Goal: Task Accomplishment & Management: Use online tool/utility

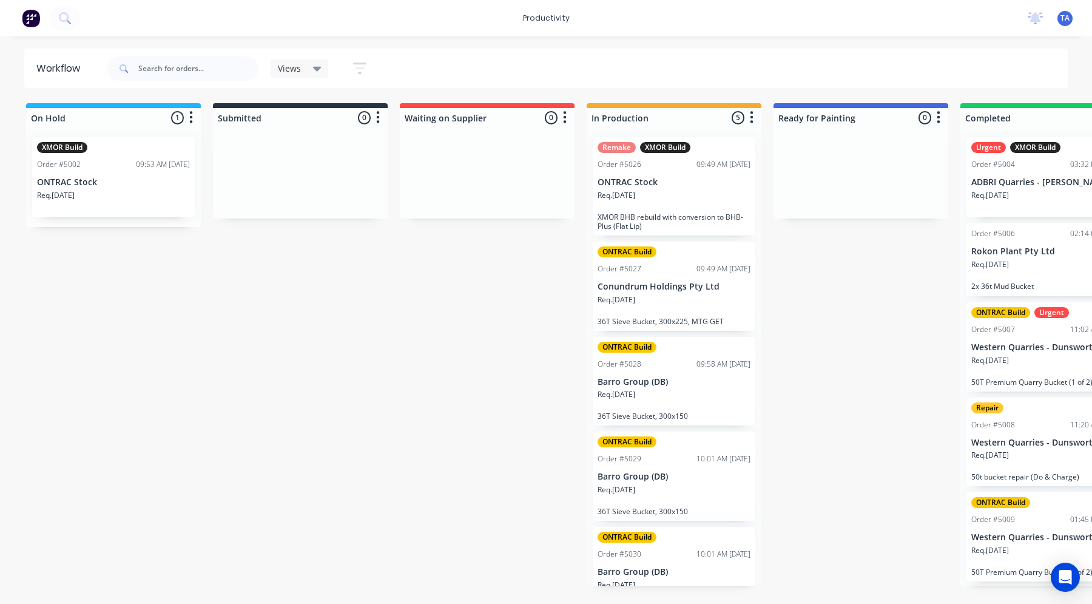
click at [662, 283] on p "Conundrum Holdings Pty Ltd" at bounding box center [674, 287] width 153 height 10
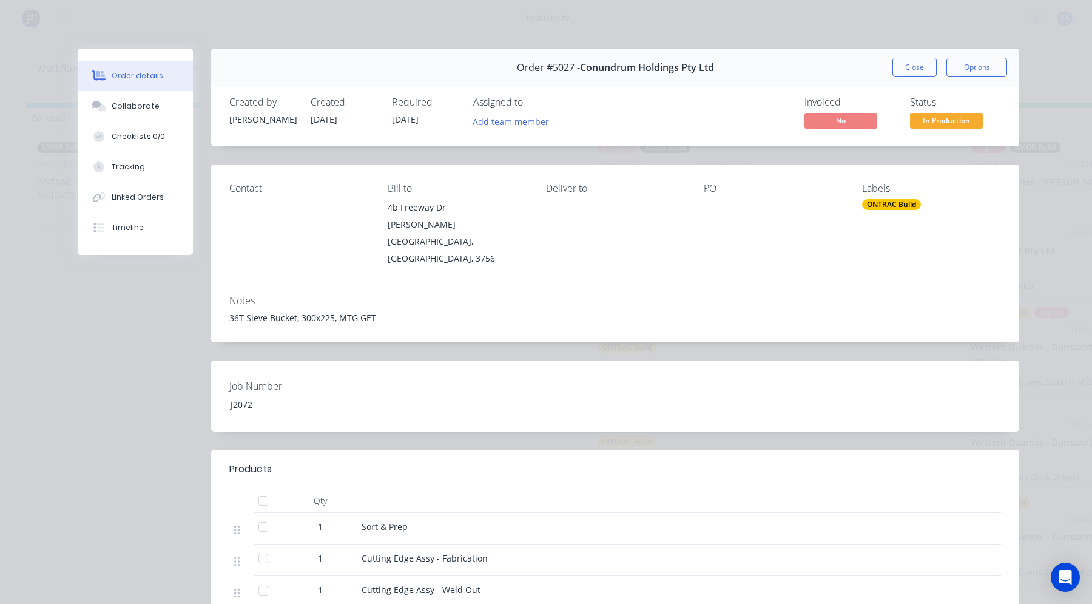
click at [135, 170] on div "Tracking" at bounding box center [128, 166] width 33 height 11
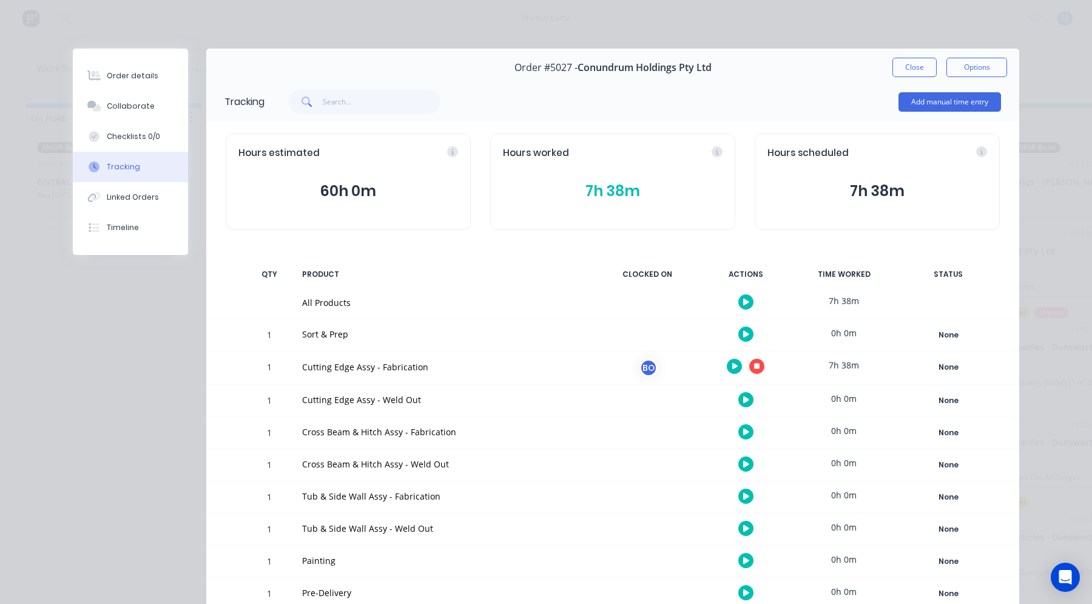
click at [754, 363] on icon "button" at bounding box center [757, 366] width 6 height 8
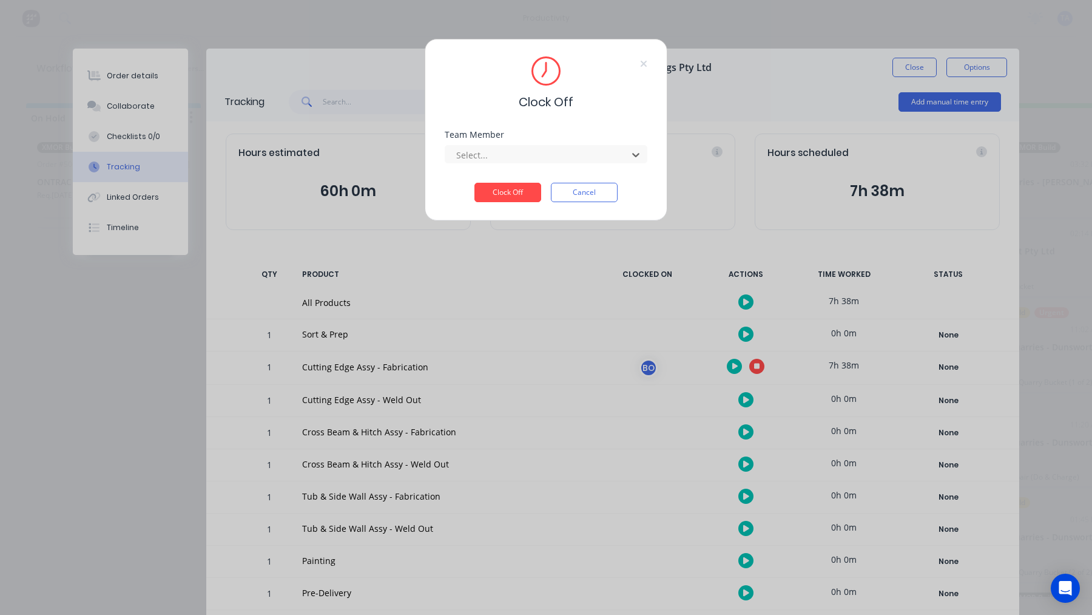
click at [510, 160] on div at bounding box center [538, 154] width 166 height 15
click at [504, 196] on button "Clock Off" at bounding box center [508, 192] width 67 height 19
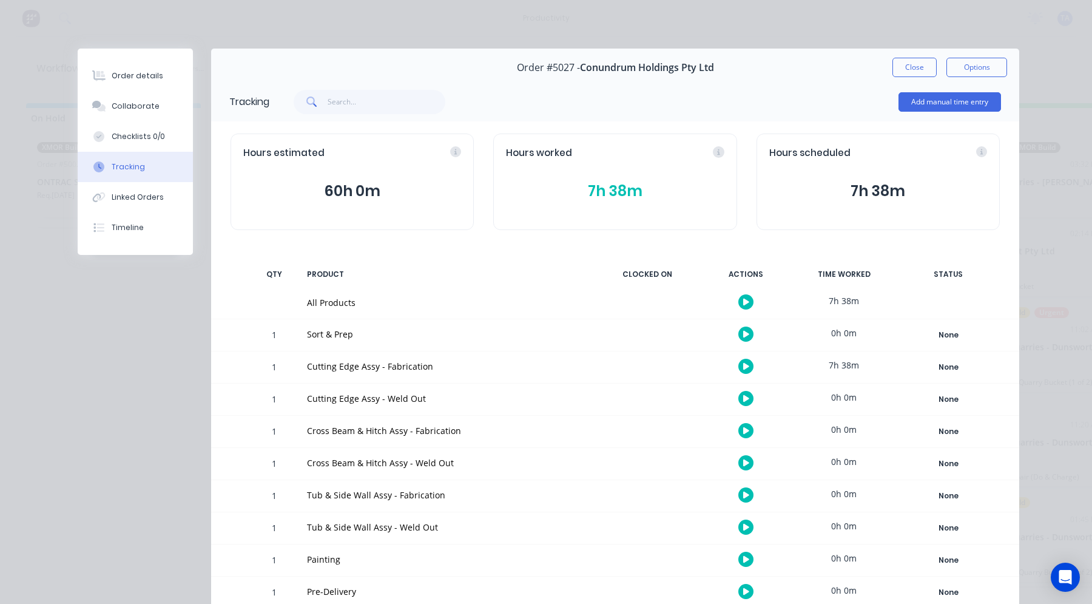
click at [884, 61] on div "Order #5027 - Conundrum Holdings Pty Ltd Close Options" at bounding box center [615, 68] width 808 height 38
click at [897, 65] on button "Close" at bounding box center [915, 67] width 44 height 19
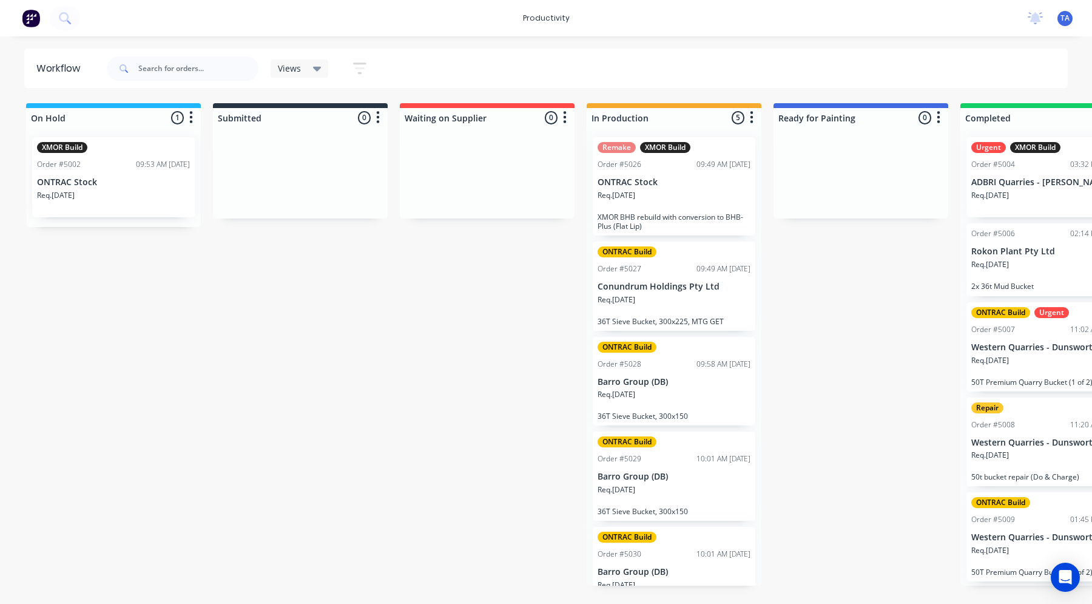
click at [671, 395] on div "Req. [DATE]" at bounding box center [674, 399] width 153 height 21
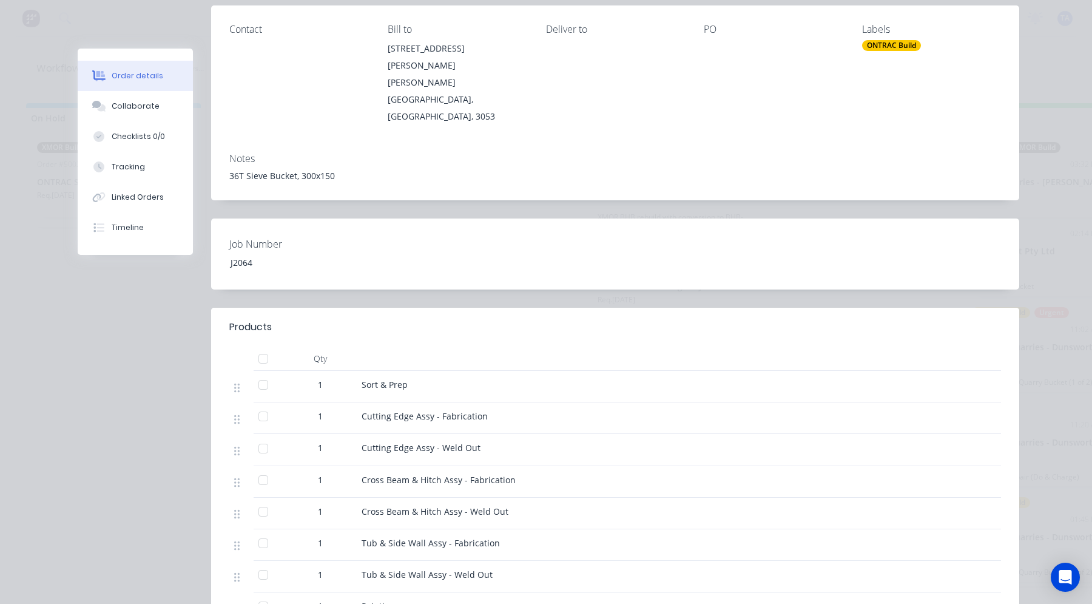
scroll to position [144, 0]
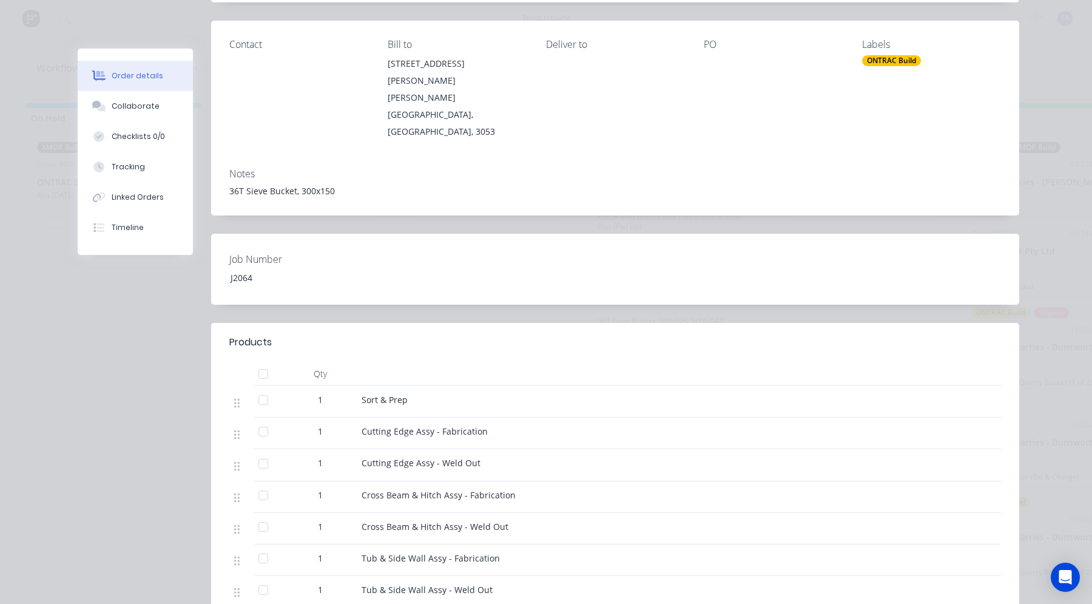
click at [116, 167] on div "Tracking" at bounding box center [128, 166] width 33 height 11
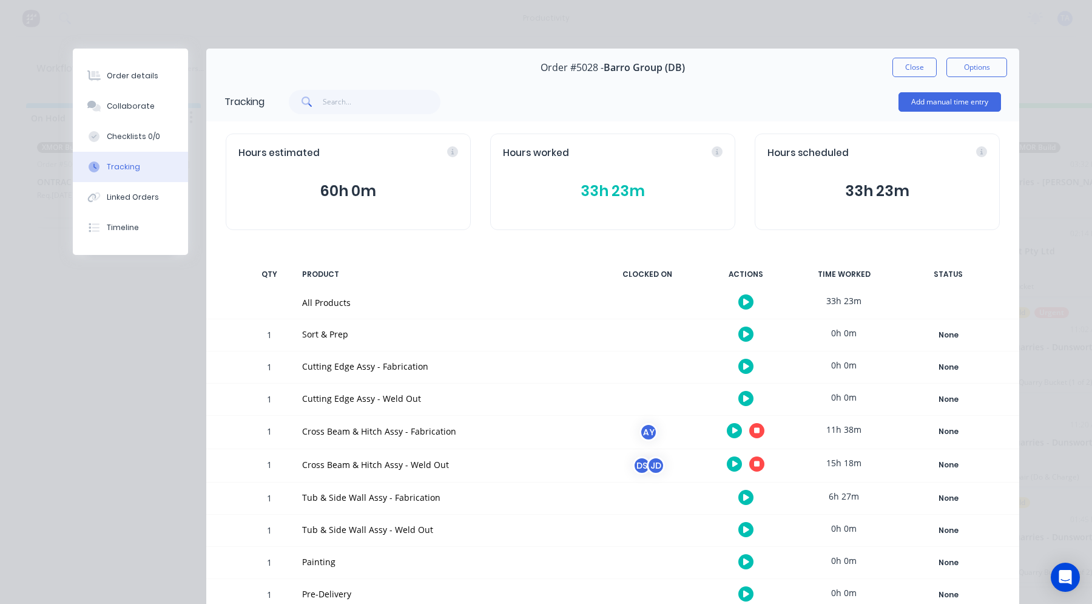
click at [754, 430] on icon "button" at bounding box center [757, 431] width 6 height 8
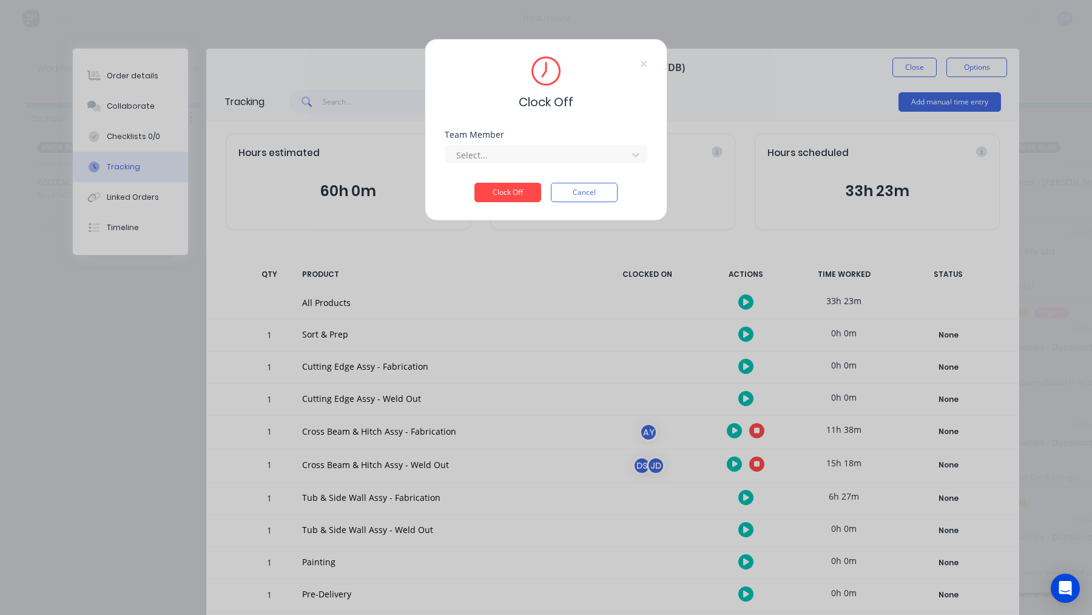
click at [507, 166] on div "Team Member Select..." at bounding box center [546, 156] width 203 height 52
click at [507, 155] on div at bounding box center [538, 154] width 166 height 15
click at [504, 193] on button "Clock Off" at bounding box center [508, 192] width 67 height 19
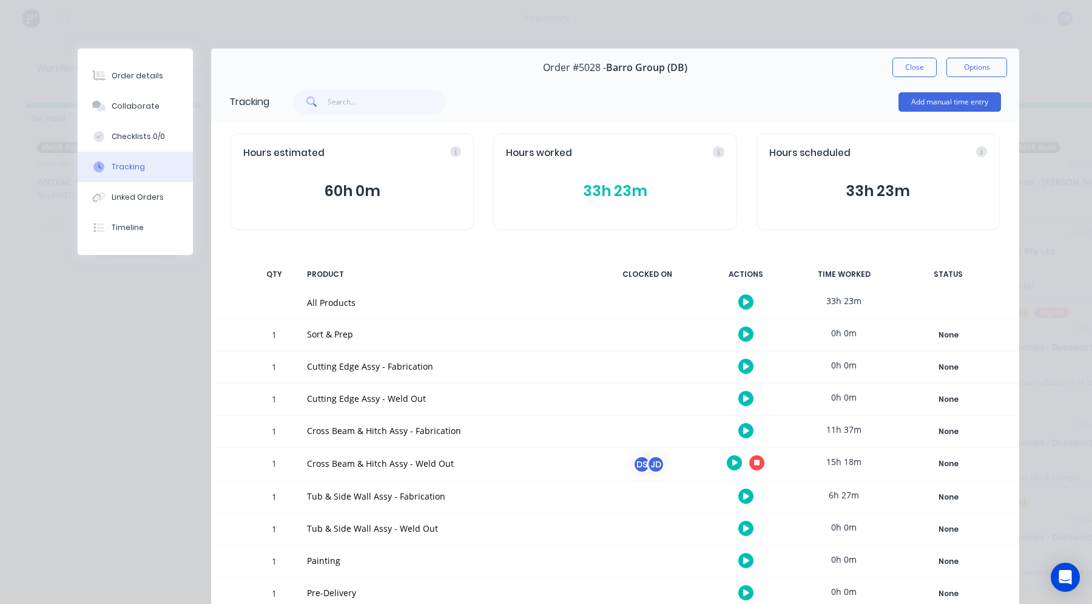
click at [754, 462] on icon "button" at bounding box center [757, 463] width 6 height 6
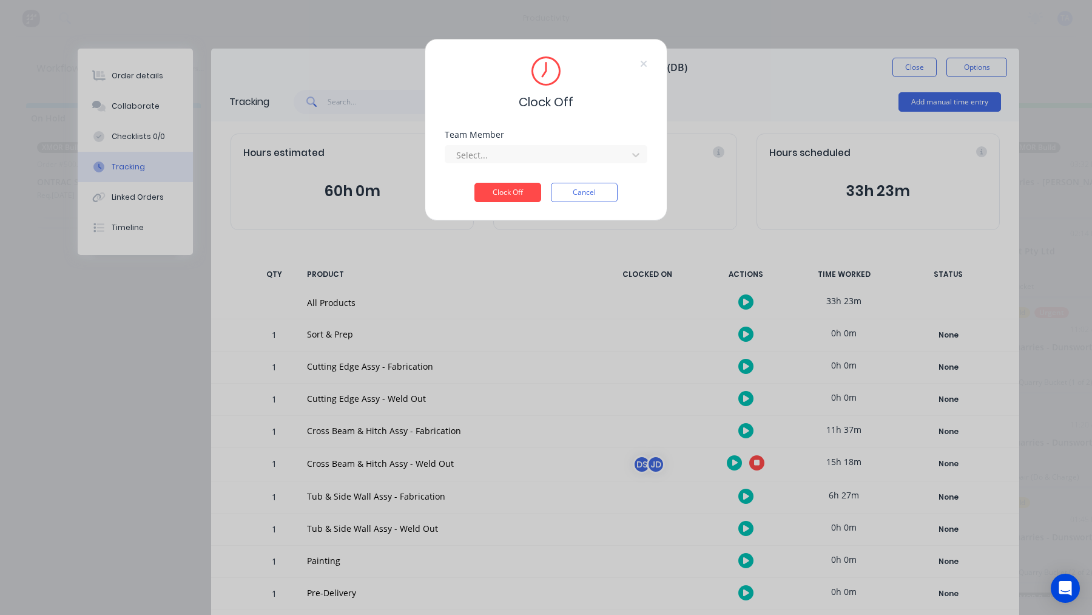
click at [540, 152] on div at bounding box center [538, 154] width 166 height 15
click at [519, 202] on button "Clock Off" at bounding box center [508, 192] width 67 height 19
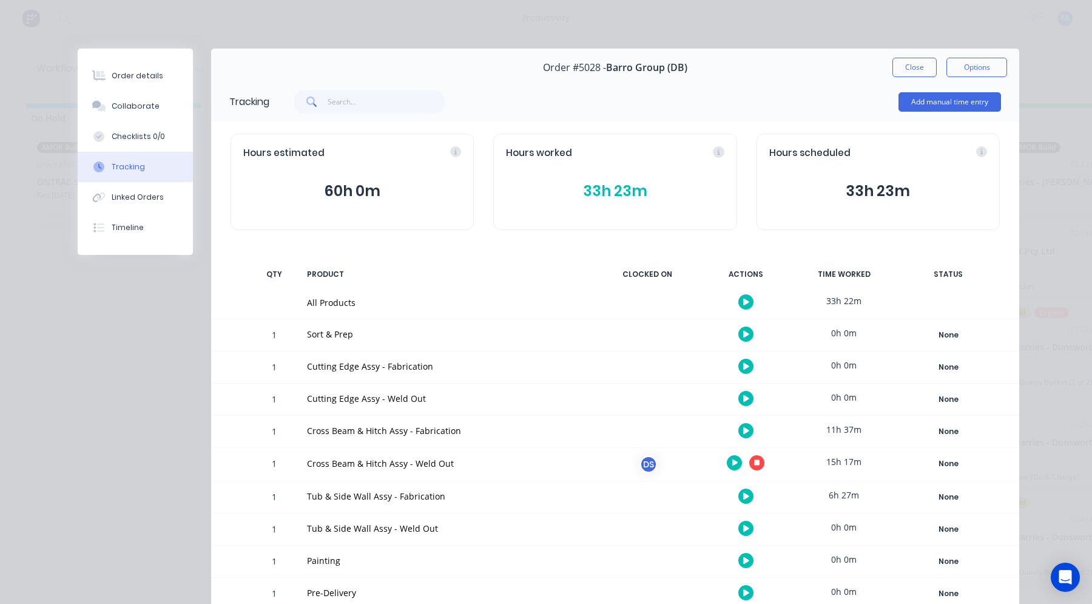
click at [754, 465] on icon "button" at bounding box center [757, 463] width 6 height 6
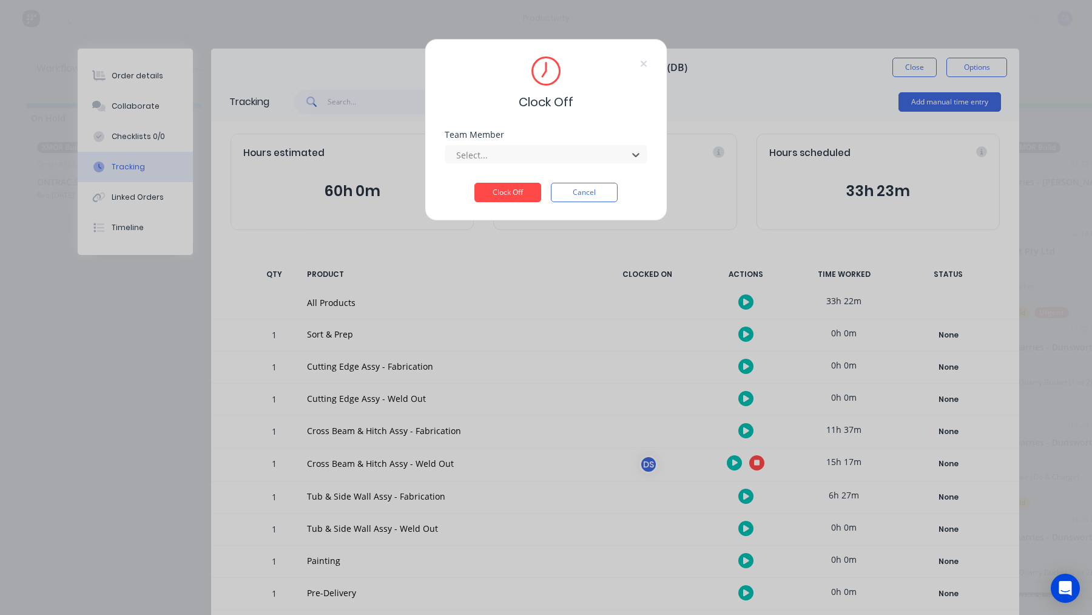
click at [506, 152] on div at bounding box center [538, 154] width 166 height 15
click at [504, 192] on button "Clock Off" at bounding box center [508, 192] width 67 height 19
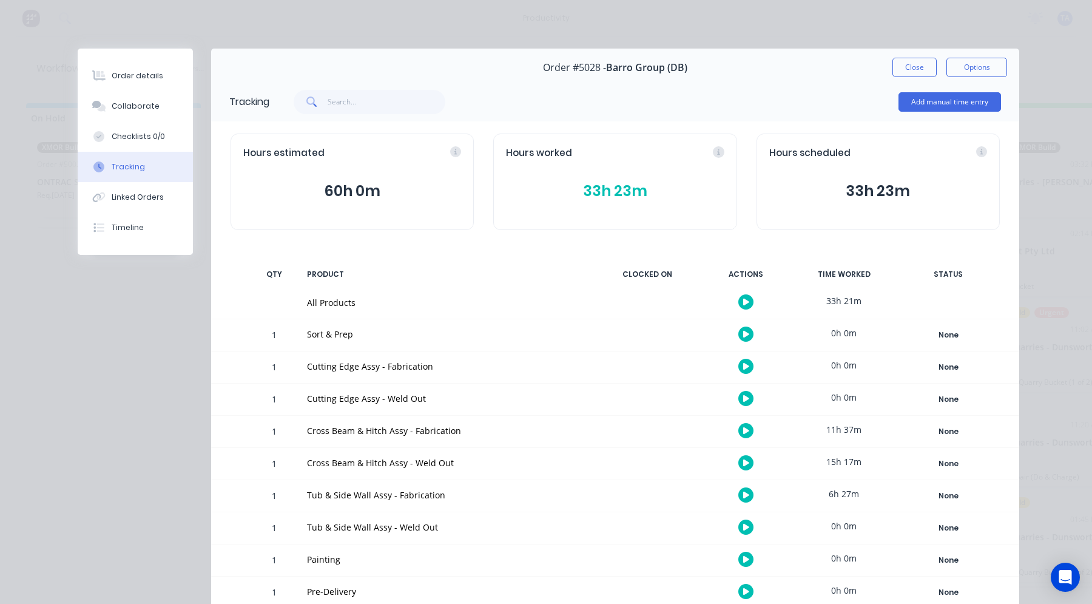
click at [893, 71] on button "Close" at bounding box center [915, 67] width 44 height 19
